Goal: Find specific page/section: Find specific page/section

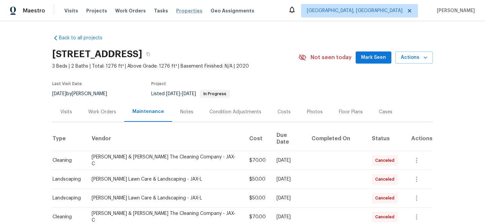
click at [176, 9] on span "Properties" at bounding box center [189, 10] width 26 height 7
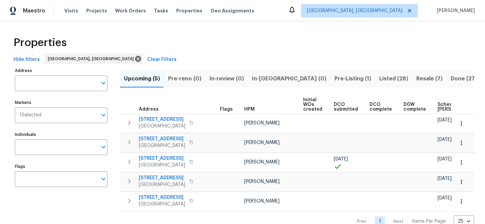
click at [147, 59] on span "Clear Filters" at bounding box center [161, 60] width 29 height 8
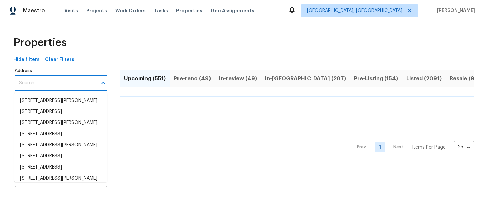
click at [61, 80] on input "Address" at bounding box center [56, 83] width 83 height 16
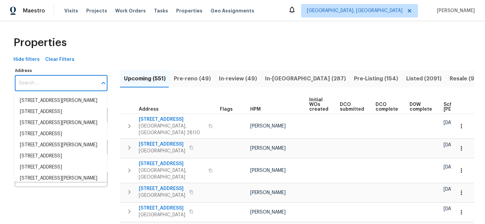
click at [61, 80] on input "Address" at bounding box center [56, 83] width 83 height 16
paste input "[STREET_ADDRESS]"
type input "[STREET_ADDRESS]"
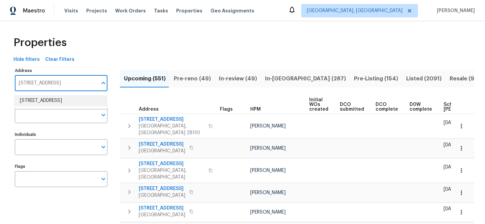
click at [64, 96] on li "2214 Tree Top Ct Granbury TX 76049" at bounding box center [60, 100] width 93 height 11
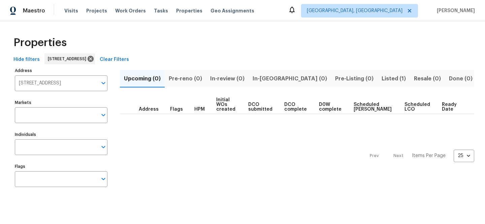
click at [382, 82] on span "Listed (1)" at bounding box center [394, 78] width 24 height 9
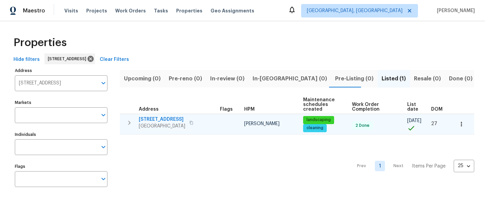
click at [154, 120] on span "2214 Tree Top Ct" at bounding box center [162, 119] width 47 height 7
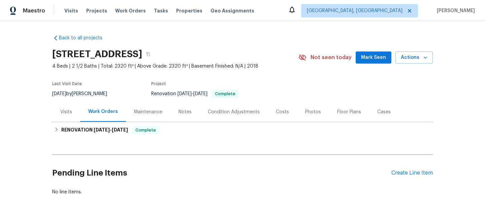
click at [60, 114] on div "Visits" at bounding box center [66, 112] width 12 height 7
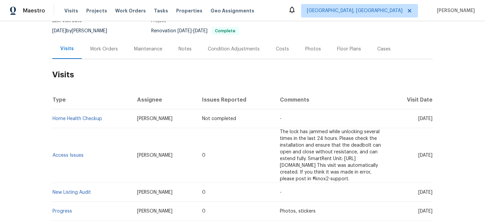
scroll to position [77, 0]
